Goal: Information Seeking & Learning: Learn about a topic

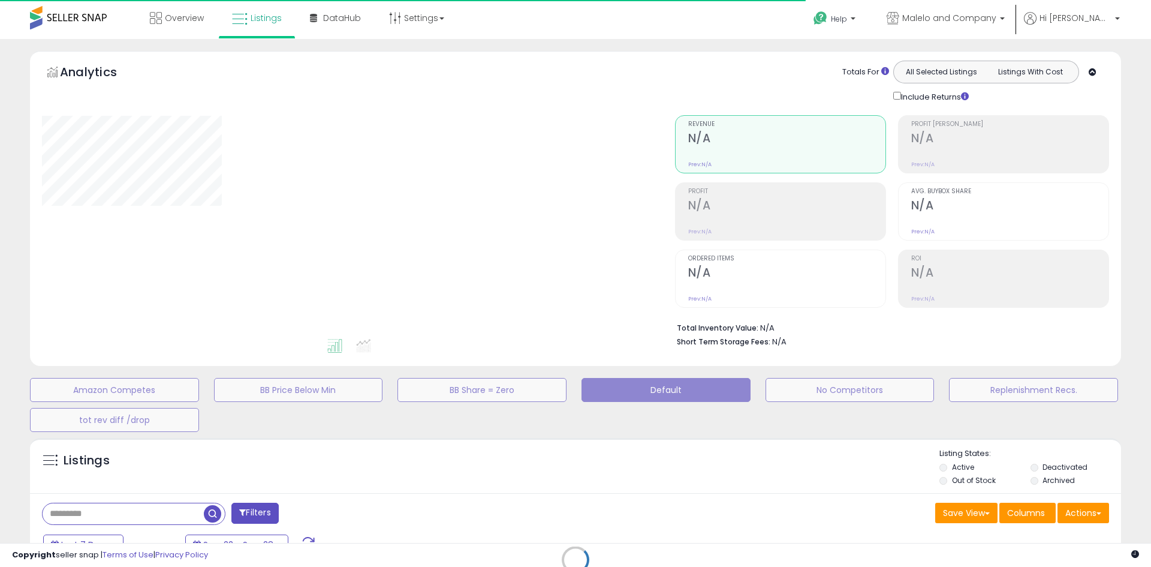
type input "**********"
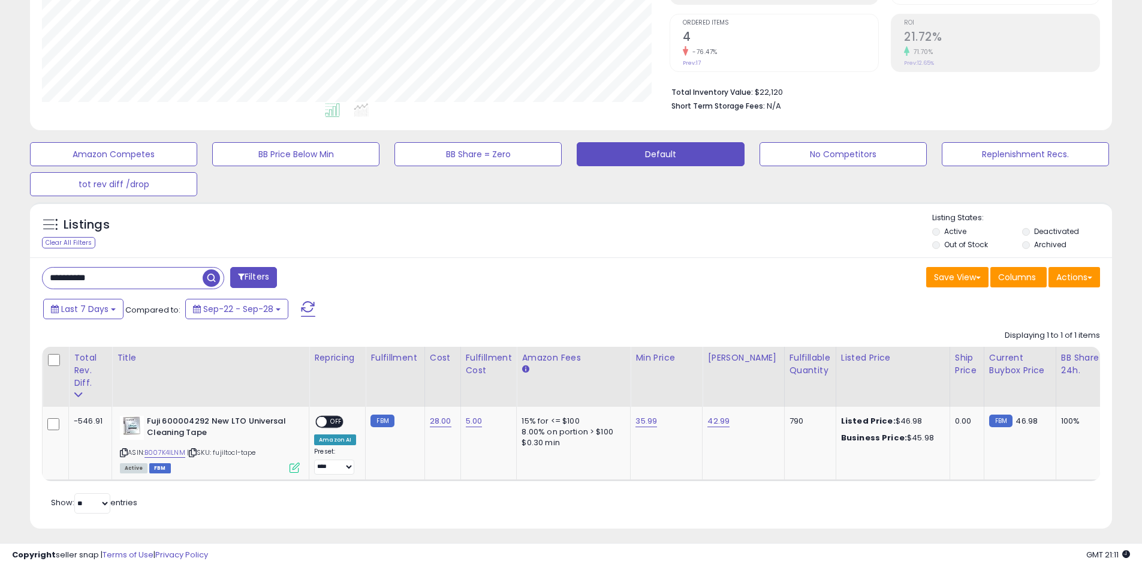
scroll to position [251, 0]
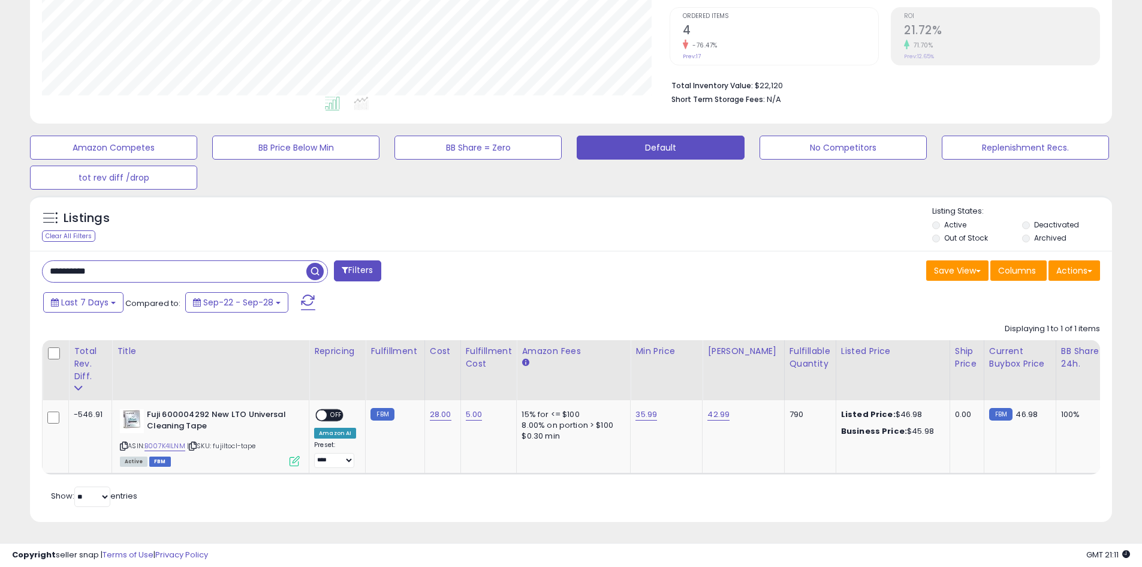
drag, startPoint x: 107, startPoint y: 260, endPoint x: 0, endPoint y: 261, distance: 107.4
click at [0, 261] on div "**********" at bounding box center [571, 182] width 1142 height 770
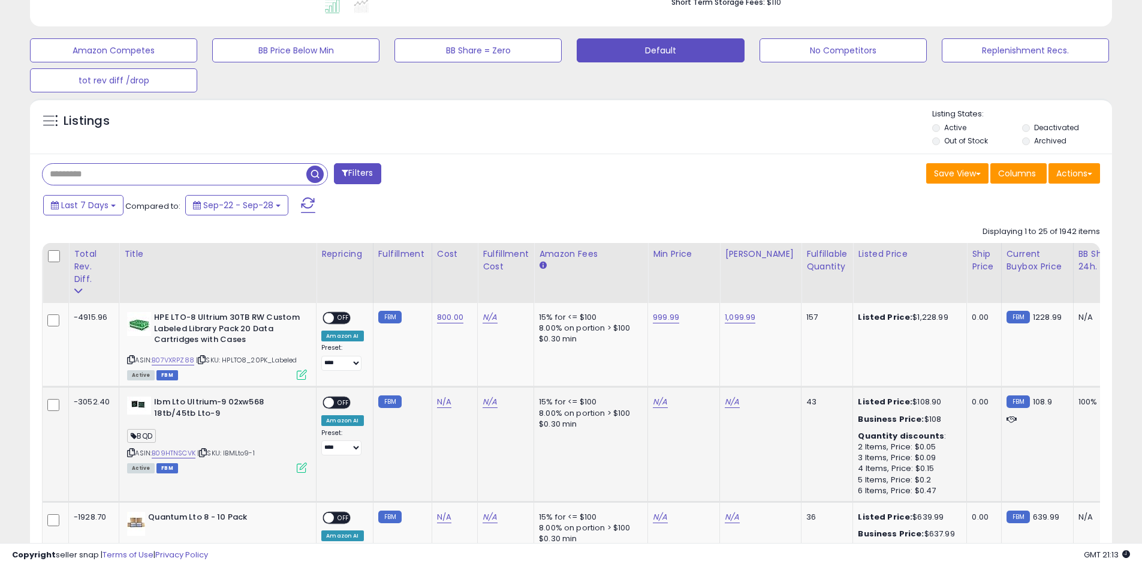
scroll to position [338, 0]
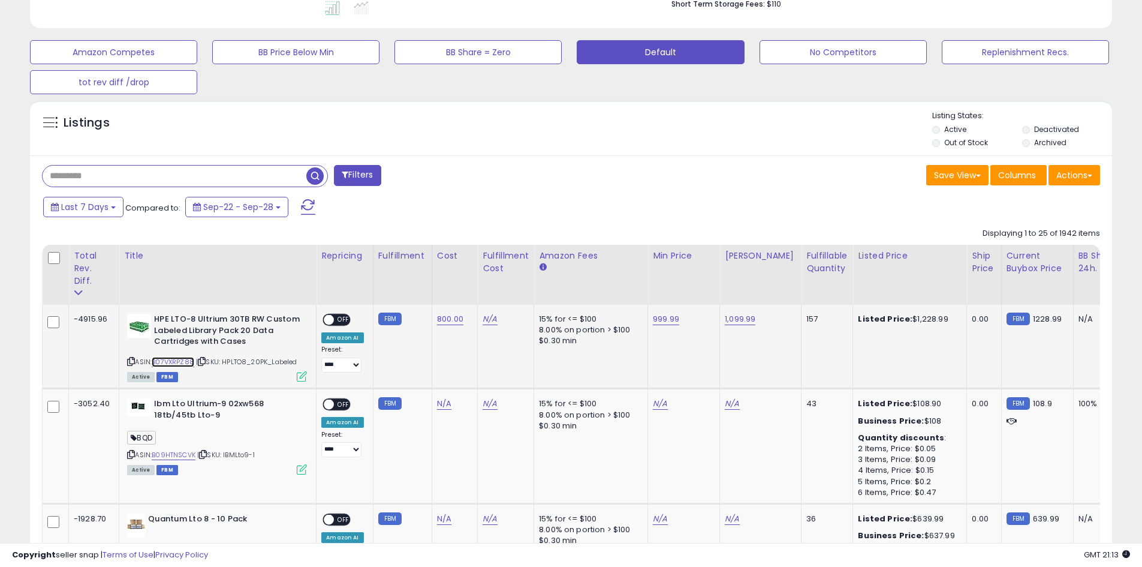
click at [188, 357] on link "B07VXRPZ88" at bounding box center [173, 362] width 43 height 10
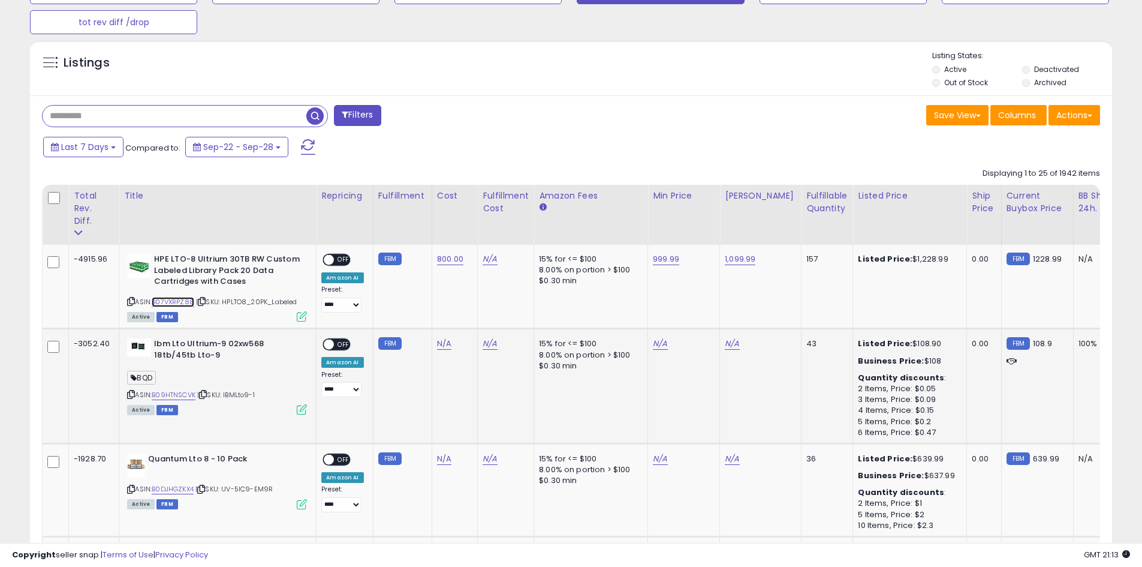
scroll to position [497, 0]
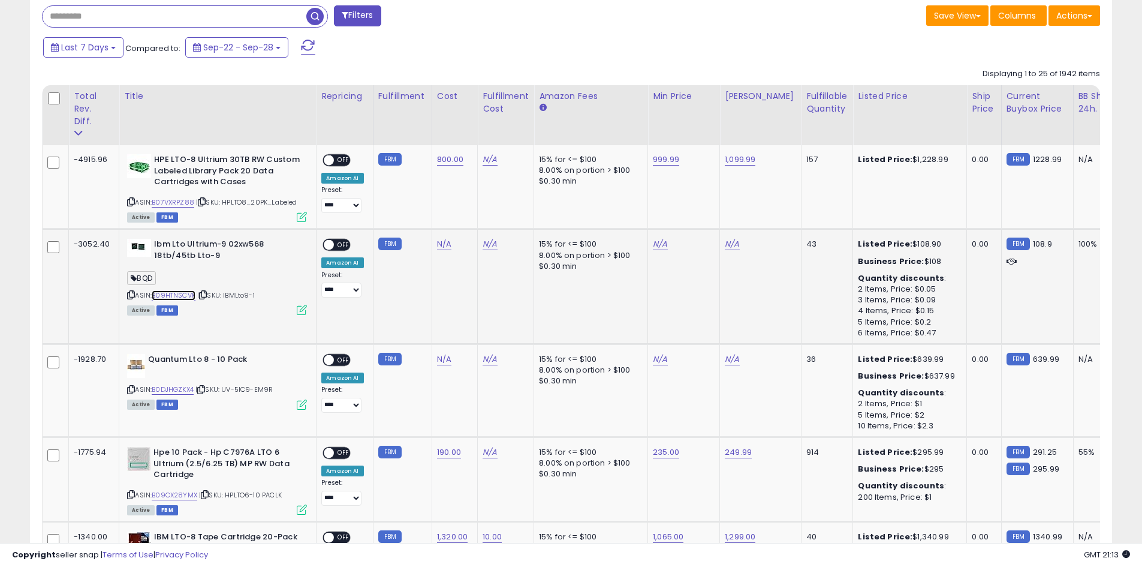
click at [179, 290] on link "B09HTNSCVK" at bounding box center [174, 295] width 44 height 10
click at [191, 384] on link "B0DJHGZKX4" at bounding box center [173, 389] width 42 height 10
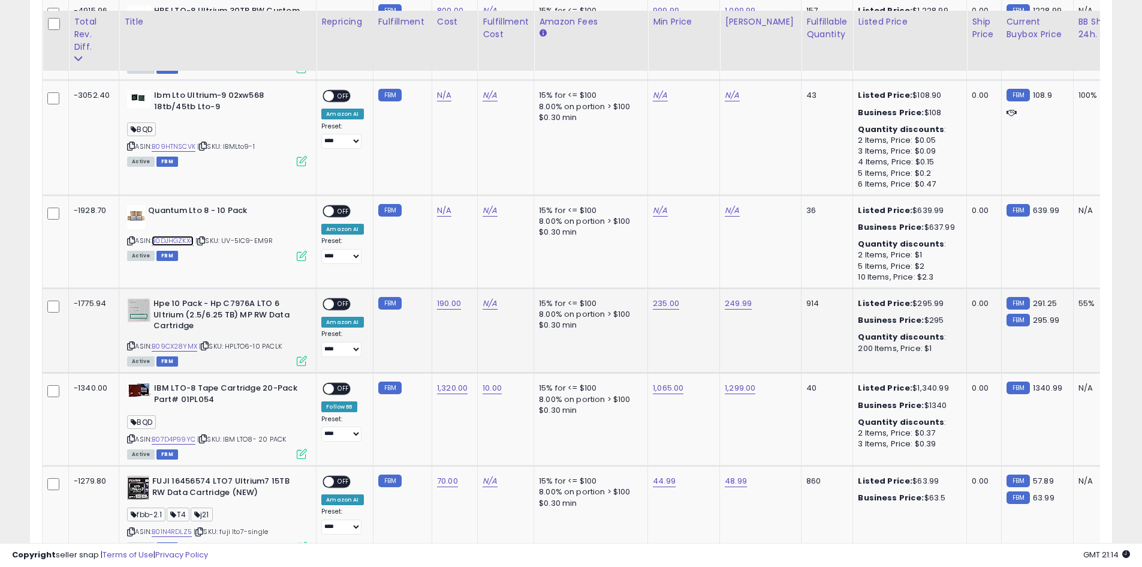
scroll to position [657, 0]
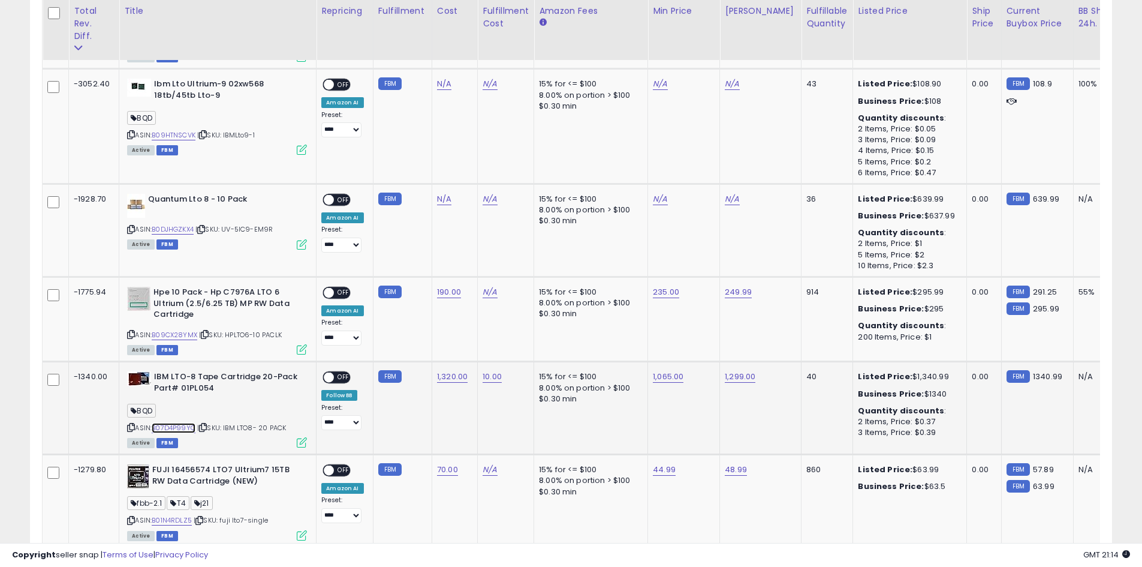
click at [182, 423] on link "B07D4P99YC" at bounding box center [174, 428] width 44 height 10
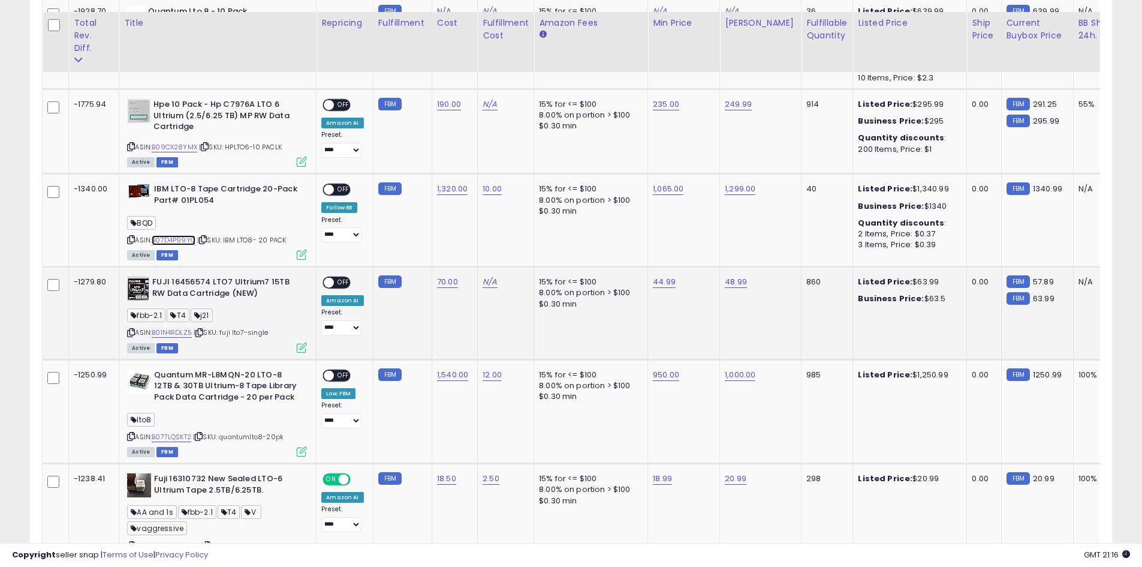
scroll to position [857, 0]
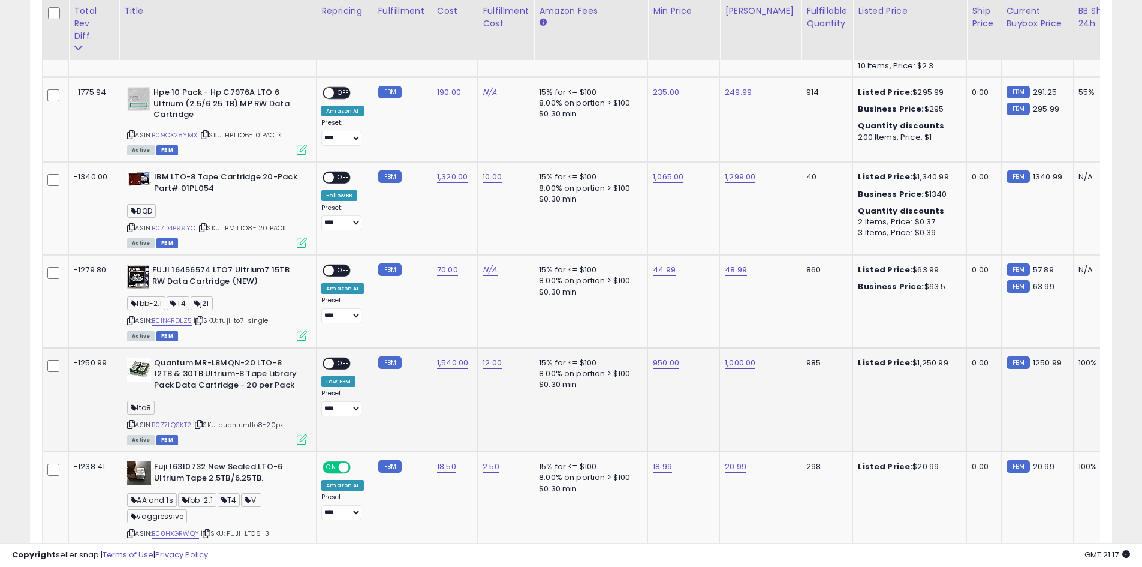
drag, startPoint x: 154, startPoint y: 350, endPoint x: 294, endPoint y: 381, distance: 143.9
click at [294, 381] on div "Quantum MR-L8MQN-20 LTO-8 12TB & 30TB Ultrium-8 Tape Library Pack Data Cartridg…" at bounding box center [215, 400] width 183 height 86
click at [290, 381] on b "Quantum MR-L8MQN-20 LTO-8 12TB & 30TB Ultrium-8 Tape Library Pack Data Cartridg…" at bounding box center [227, 375] width 146 height 37
drag, startPoint x: 175, startPoint y: 372, endPoint x: 278, endPoint y: 372, distance: 103.1
click at [277, 372] on b "Quantum MR-L8MQN-20 LTO-8 12TB & 30TB Ultrium-8 Tape Library Pack Data Cartridg…" at bounding box center [227, 375] width 146 height 37
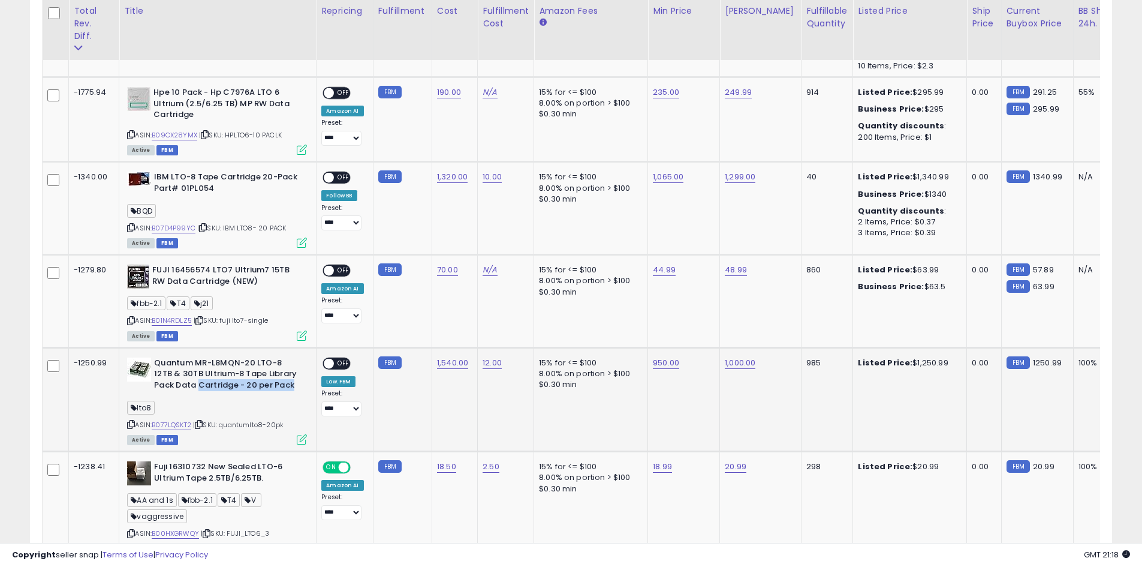
click at [278, 372] on b "Quantum MR-L8MQN-20 LTO-8 12TB & 30TB Ultrium-8 Tape Library Pack Data Cartridg…" at bounding box center [227, 375] width 146 height 37
drag, startPoint x: 154, startPoint y: 347, endPoint x: 279, endPoint y: 376, distance: 128.6
click at [279, 376] on b "Quantum MR-L8MQN-20 LTO-8 12TB & 30TB Ultrium-8 Tape Library Pack Data Cartridg…" at bounding box center [227, 375] width 146 height 37
click at [280, 376] on b "Quantum MR-L8MQN-20 LTO-8 12TB & 30TB Ultrium-8 Tape Library Pack Data Cartridg…" at bounding box center [227, 375] width 146 height 37
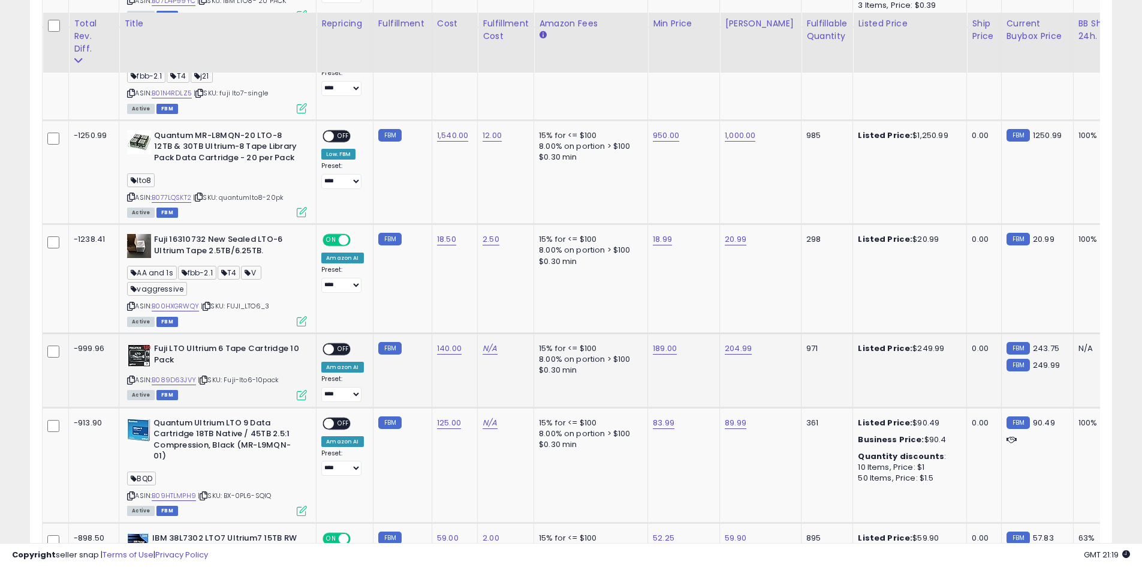
scroll to position [1097, 0]
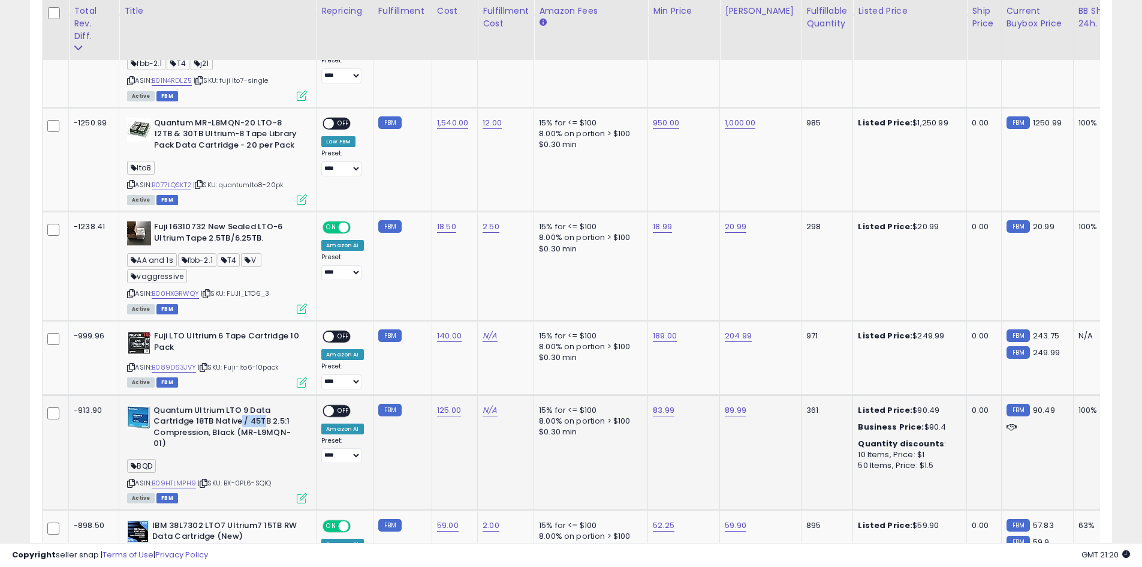
drag, startPoint x: 240, startPoint y: 407, endPoint x: 267, endPoint y: 407, distance: 27.6
click at [266, 407] on b "Quantum Ultrium LTO 9 Data Cartridge 18TB Native / 45TB 2.5:1 Compression, Blac…" at bounding box center [227, 428] width 146 height 47
click at [303, 418] on div "Quantum Ultrium LTO 9 Data Cartridge 18TB Native / 45TB 2.5:1 Compression, Blac…" at bounding box center [217, 428] width 180 height 47
drag, startPoint x: 235, startPoint y: 422, endPoint x: 272, endPoint y: 420, distance: 36.6
click at [272, 420] on b "Quantum Ultrium LTO 9 Data Cartridge 18TB Native / 45TB 2.5:1 Compression, Blac…" at bounding box center [227, 428] width 146 height 47
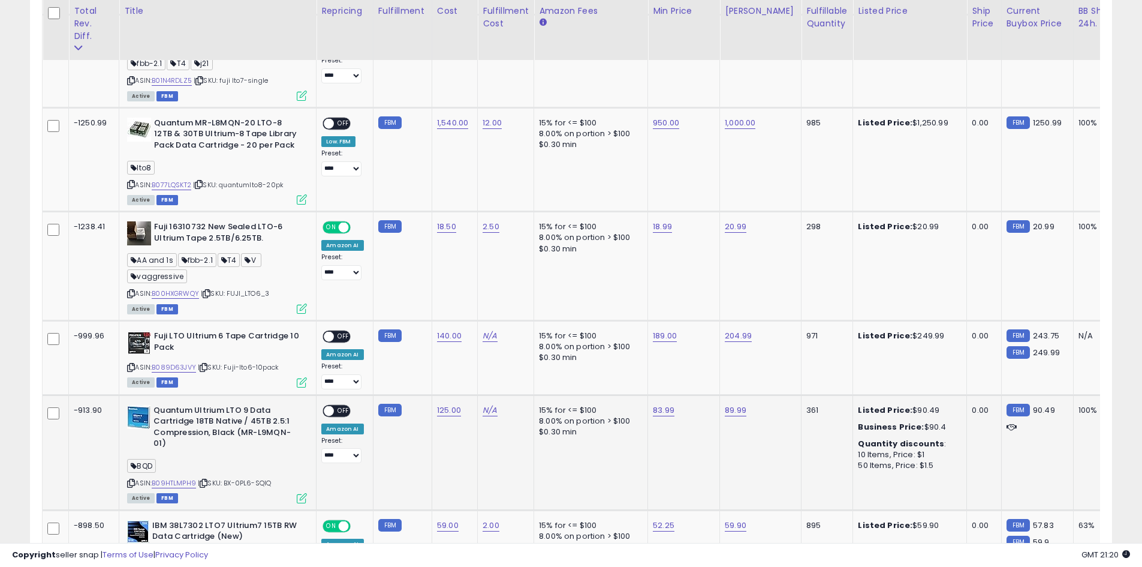
click at [300, 421] on div "Quantum Ultrium LTO 9 Data Cartridge 18TB Native / 45TB 2.5:1 Compression, Blac…" at bounding box center [217, 428] width 180 height 47
drag, startPoint x: 209, startPoint y: 420, endPoint x: 255, endPoint y: 420, distance: 45.6
click at [255, 420] on b "Quantum Ultrium LTO 9 Data Cartridge 18TB Native / 45TB 2.5:1 Compression, Blac…" at bounding box center [227, 428] width 146 height 47
click at [290, 428] on b "Quantum Ultrium LTO 9 Data Cartridge 18TB Native / 45TB 2.5:1 Compression, Blac…" at bounding box center [227, 428] width 146 height 47
drag, startPoint x: 210, startPoint y: 419, endPoint x: 236, endPoint y: 418, distance: 25.8
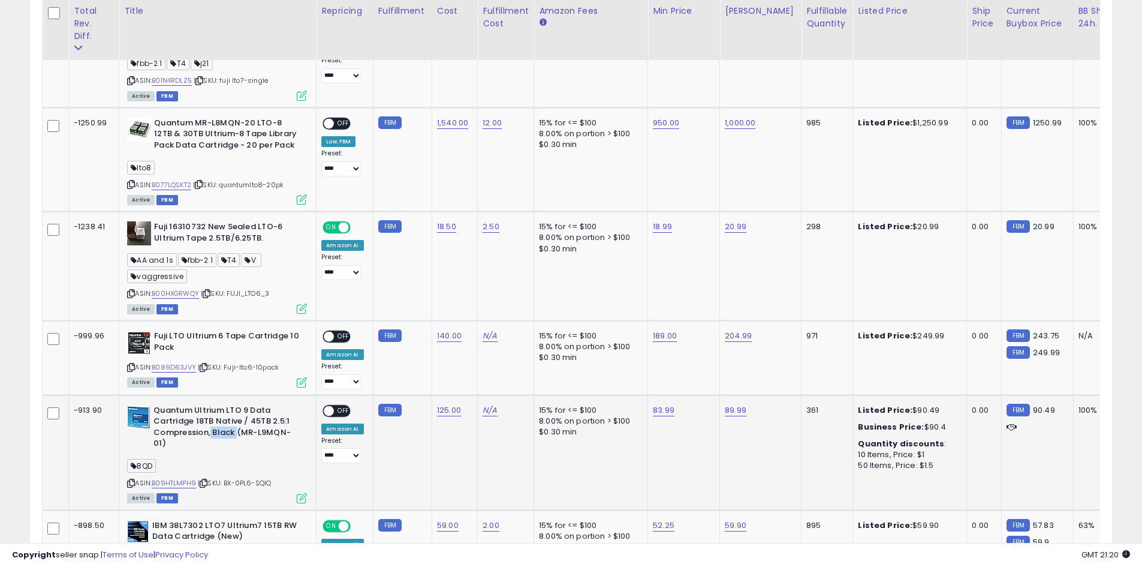
click at [236, 418] on b "Quantum Ultrium LTO 9 Data Cartridge 18TB Native / 45TB 2.5:1 Compression, Blac…" at bounding box center [227, 428] width 146 height 47
click at [252, 425] on b "Quantum Ultrium LTO 9 Data Cartridge 18TB Native / 45TB 2.5:1 Compression, Blac…" at bounding box center [227, 428] width 146 height 47
click at [254, 419] on b "Quantum Ultrium LTO 9 Data Cartridge 18TB Native / 45TB 2.5:1 Compression, Blac…" at bounding box center [227, 428] width 146 height 47
click at [258, 432] on b "Quantum Ultrium LTO 9 Data Cartridge 18TB Native / 45TB 2.5:1 Compression, Blac…" at bounding box center [227, 428] width 146 height 47
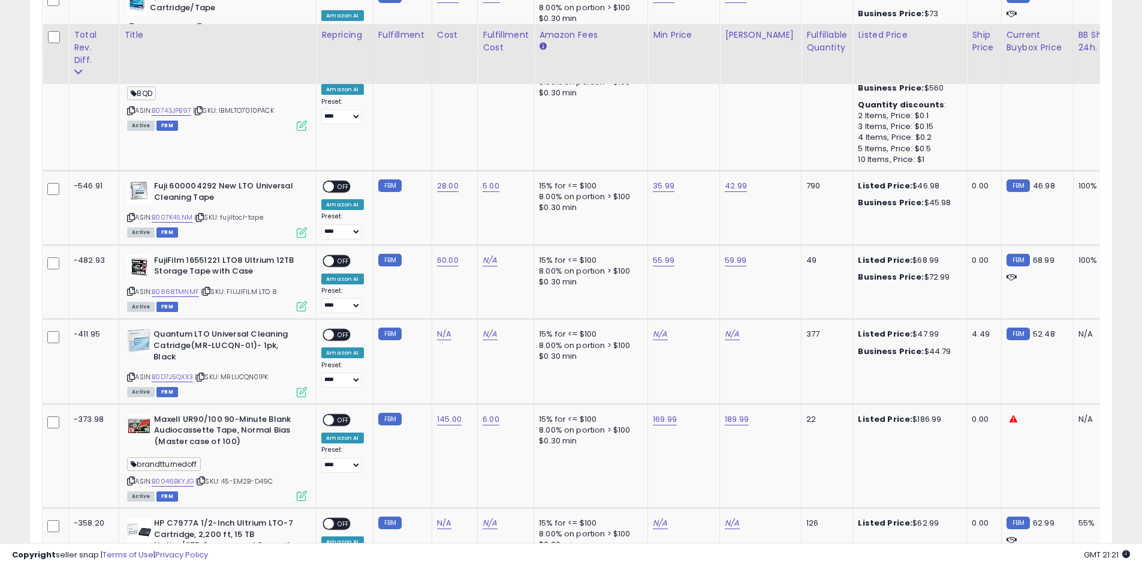
scroll to position [1777, 0]
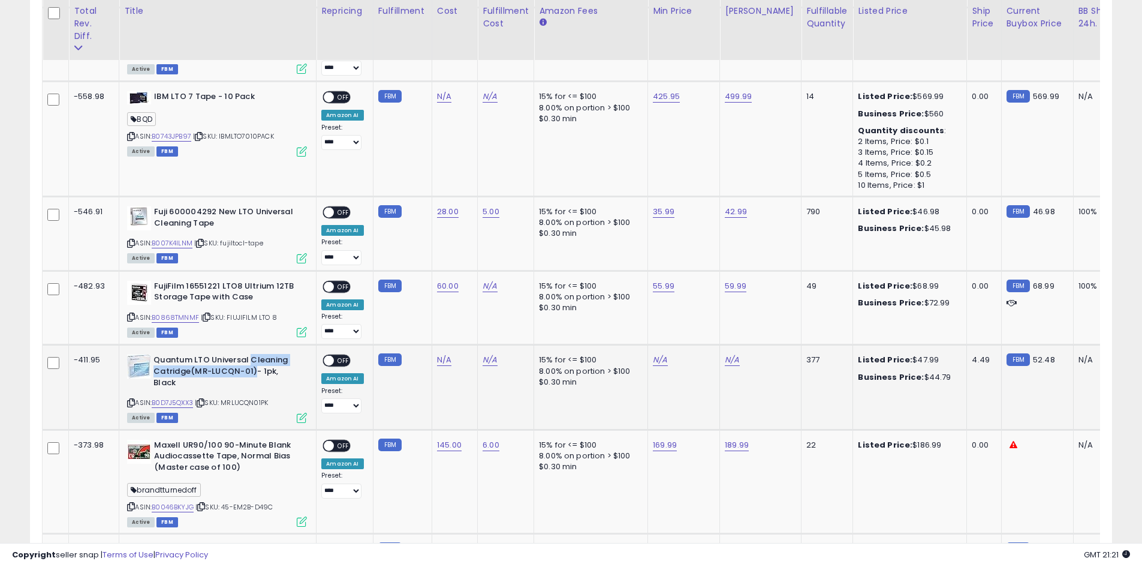
drag, startPoint x: 249, startPoint y: 333, endPoint x: 254, endPoint y: 344, distance: 11.8
click at [254, 354] on b "Quantum LTO Universal Cleaning Catridge(MR-LUCQN-01)- 1pk, Black" at bounding box center [227, 372] width 146 height 37
click at [260, 354] on b "Quantum LTO Universal Cleaning Catridge(MR-LUCQN-01)- 1pk, Black" at bounding box center [227, 372] width 146 height 37
drag, startPoint x: 260, startPoint y: 346, endPoint x: 276, endPoint y: 350, distance: 16.6
click at [276, 354] on b "Quantum LTO Universal Cleaning Catridge(MR-LUCQN-01)- 1pk, Black" at bounding box center [227, 372] width 146 height 37
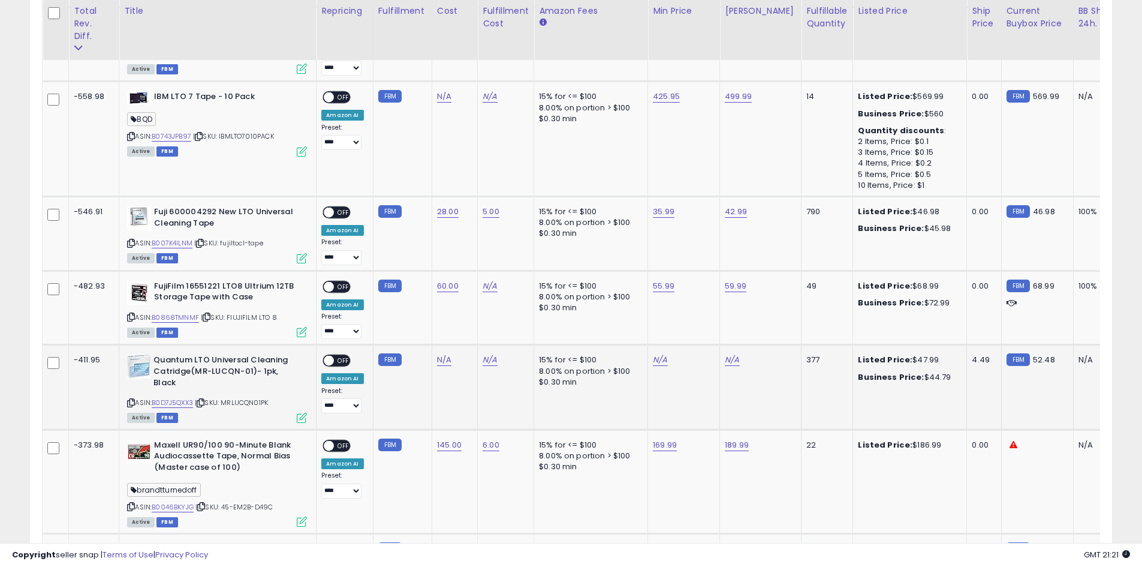
click at [147, 361] on div "Quantum LTO Universal Cleaning Catridge(MR-LUCQN-01)- 1pk, Black" at bounding box center [217, 372] width 180 height 37
drag, startPoint x: 148, startPoint y: 358, endPoint x: 195, endPoint y: 364, distance: 47.8
click at [195, 364] on div "Quantum LTO Universal Cleaning Catridge(MR-LUCQN-01)- 1pk, Black" at bounding box center [217, 372] width 180 height 37
click at [195, 364] on b "Quantum LTO Universal Cleaning Catridge(MR-LUCQN-01)- 1pk, Black" at bounding box center [227, 372] width 146 height 37
drag, startPoint x: 213, startPoint y: 341, endPoint x: 252, endPoint y: 351, distance: 39.7
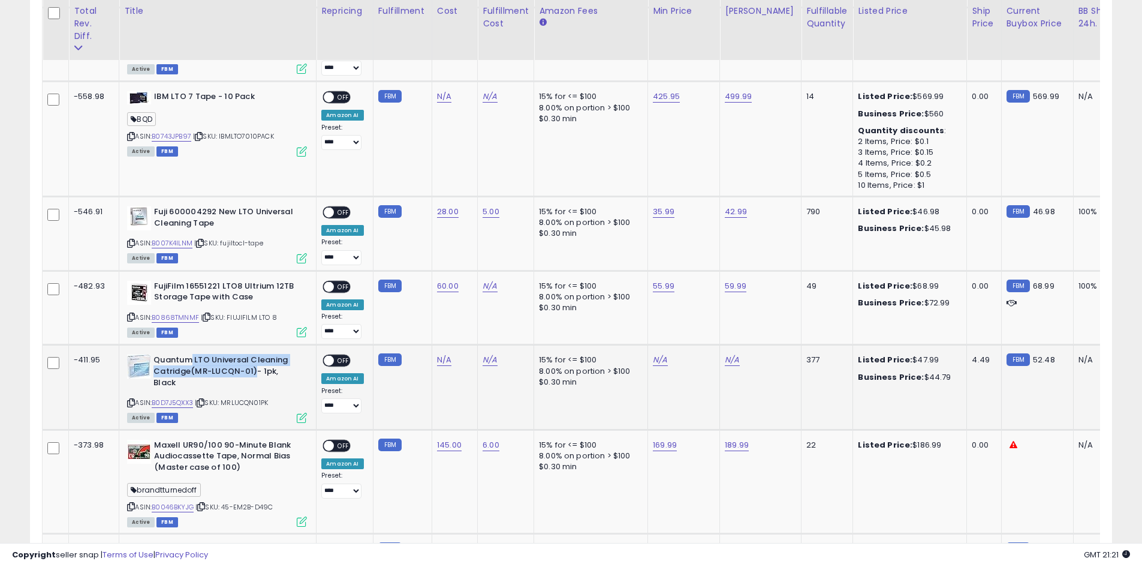
click at [252, 354] on b "Quantum LTO Universal Cleaning Catridge(MR-LUCQN-01)- 1pk, Black" at bounding box center [227, 372] width 146 height 37
click at [251, 354] on b "Quantum LTO Universal Cleaning Catridge(MR-LUCQN-01)- 1pk, Black" at bounding box center [227, 372] width 146 height 37
drag, startPoint x: 194, startPoint y: 335, endPoint x: 142, endPoint y: 339, distance: 52.9
click at [142, 354] on div "Quantum LTO Universal Cleaning Catridge(MR-LUCQN-01)- 1pk, Black" at bounding box center [217, 372] width 180 height 37
click at [243, 357] on b "Quantum LTO Universal Cleaning Catridge(MR-LUCQN-01)- 1pk, Black" at bounding box center [227, 372] width 146 height 37
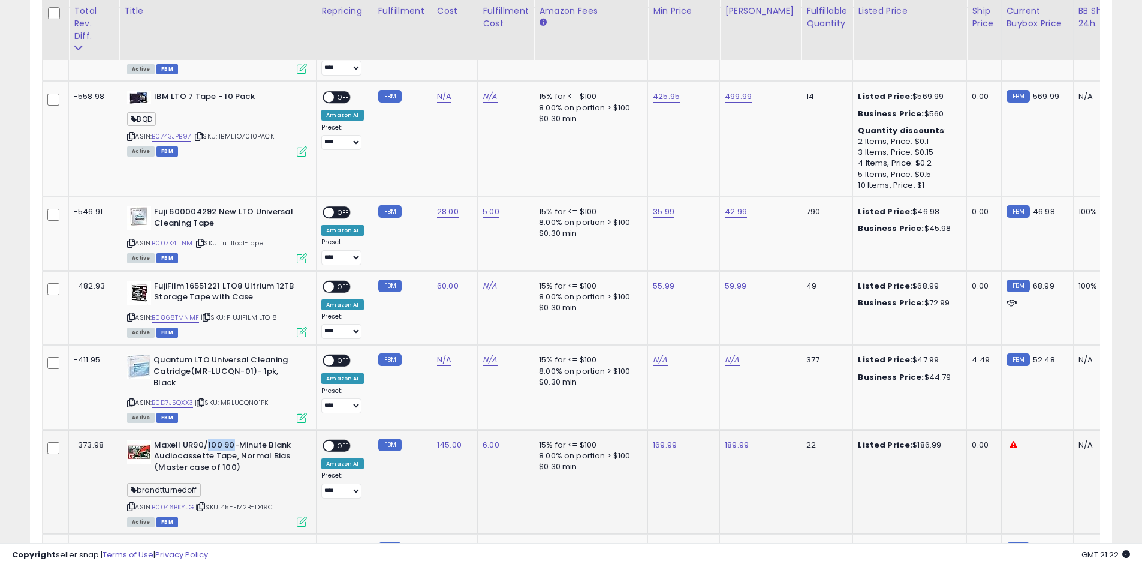
drag, startPoint x: 205, startPoint y: 420, endPoint x: 232, endPoint y: 419, distance: 27.0
click at [232, 440] on b "Maxell UR90/100 90-Minute Blank Audiocassette Tape, Normal Bias (Master case of…" at bounding box center [227, 458] width 146 height 37
click at [248, 440] on b "Maxell UR90/100 90-Minute Blank Audiocassette Tape, Normal Bias (Master case of…" at bounding box center [227, 458] width 146 height 37
drag, startPoint x: 237, startPoint y: 420, endPoint x: 296, endPoint y: 434, distance: 61.1
click at [296, 440] on b "Maxell UR90/100 90-Minute Blank Audiocassette Tape, Normal Bias (Master case of…" at bounding box center [227, 458] width 146 height 37
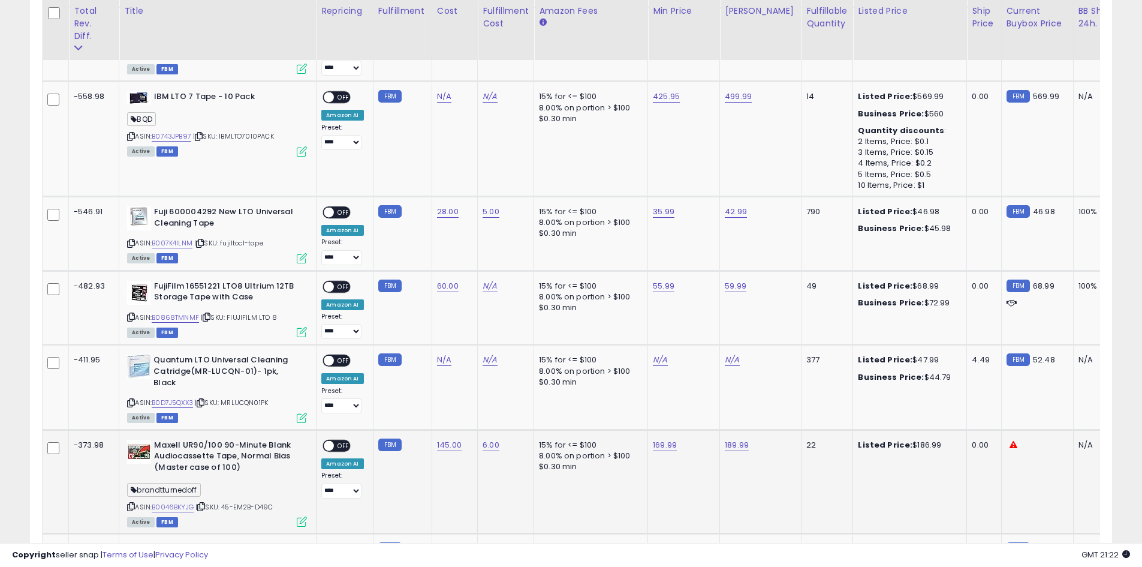
click at [278, 453] on div "ASIN: B0046BKYJG | SKU: 45-EM2B-D49C Active FBM" at bounding box center [217, 483] width 180 height 86
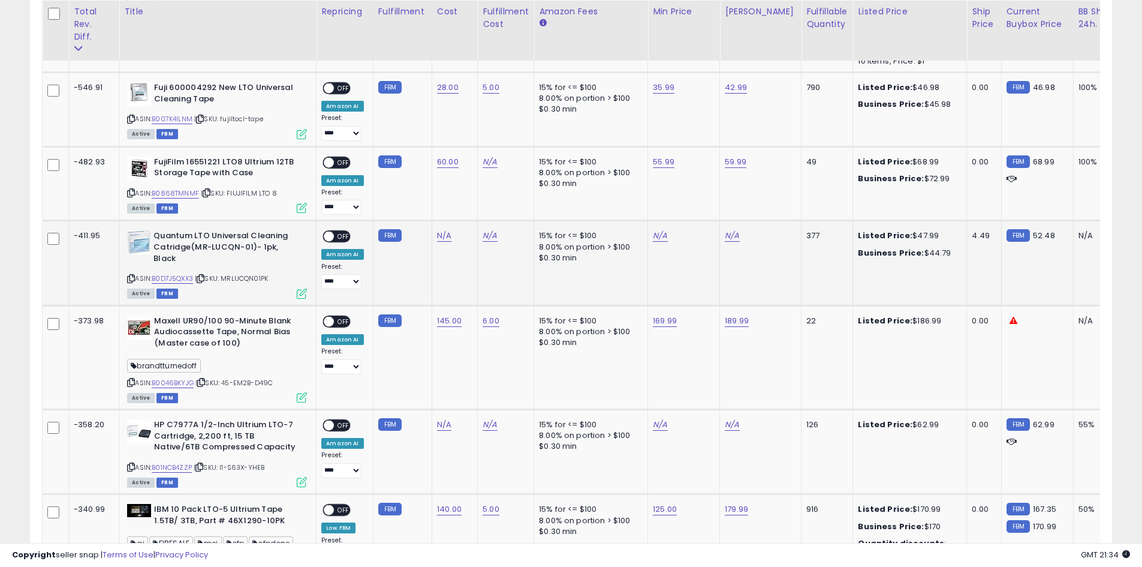
scroll to position [1902, 0]
